Goal: Navigation & Orientation: Go to known website

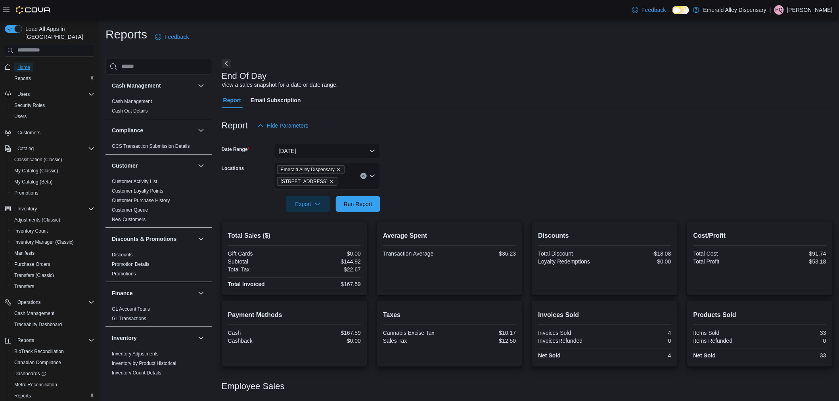
click at [23, 64] on span "Home" at bounding box center [23, 67] width 13 height 6
